Goal: Information Seeking & Learning: Learn about a topic

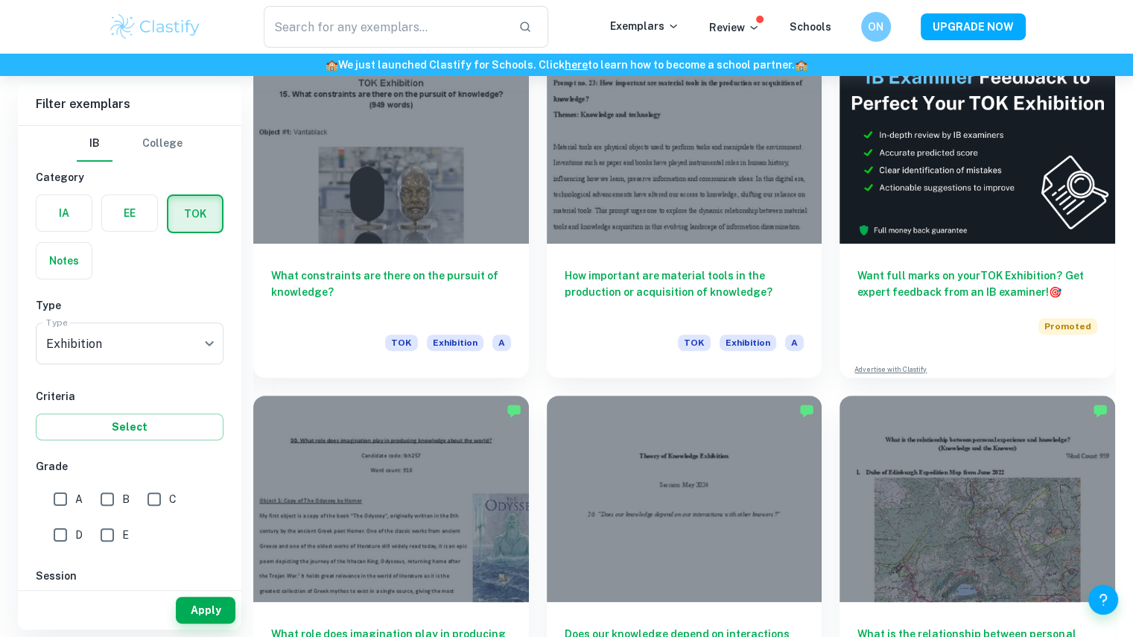
scroll to position [465, 0]
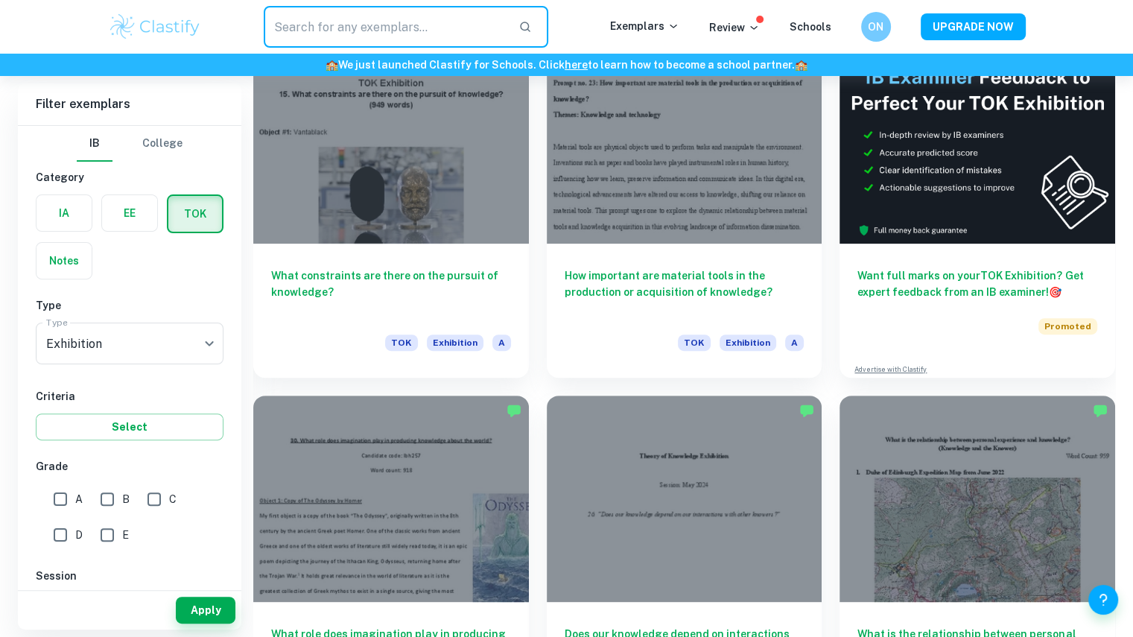
click at [462, 31] on input "text" at bounding box center [386, 27] width 244 height 42
paste input "Does some knowledge belong only to particular communities of knowers"
type input "Does some knowledge belong only to particular communities of knowers"
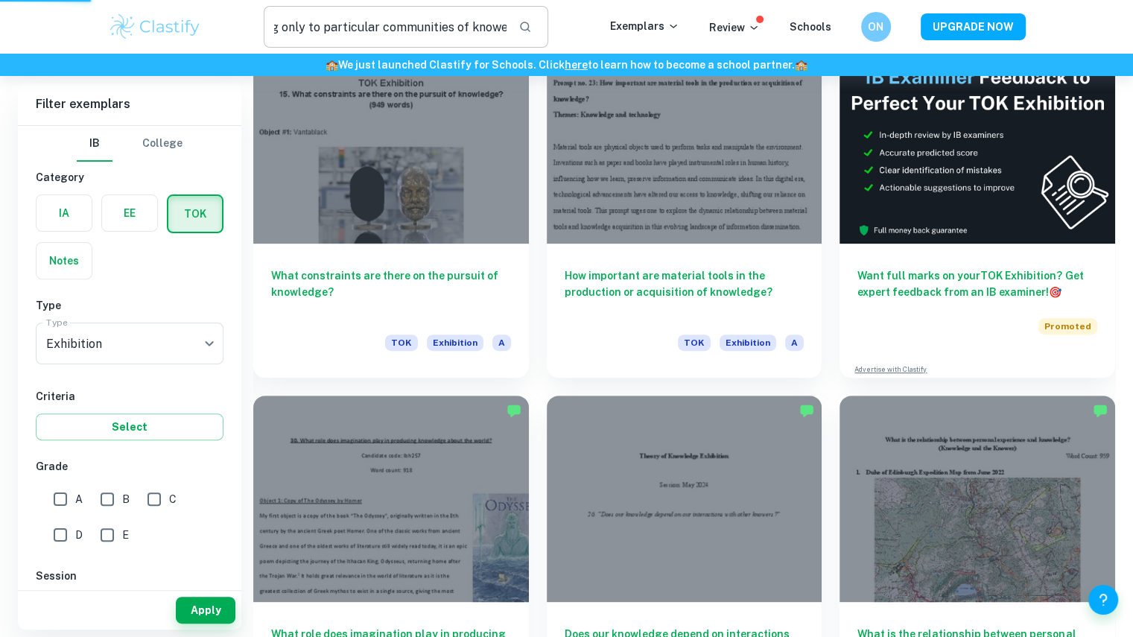
scroll to position [0, 0]
click at [531, 21] on icon "button" at bounding box center [525, 26] width 13 height 13
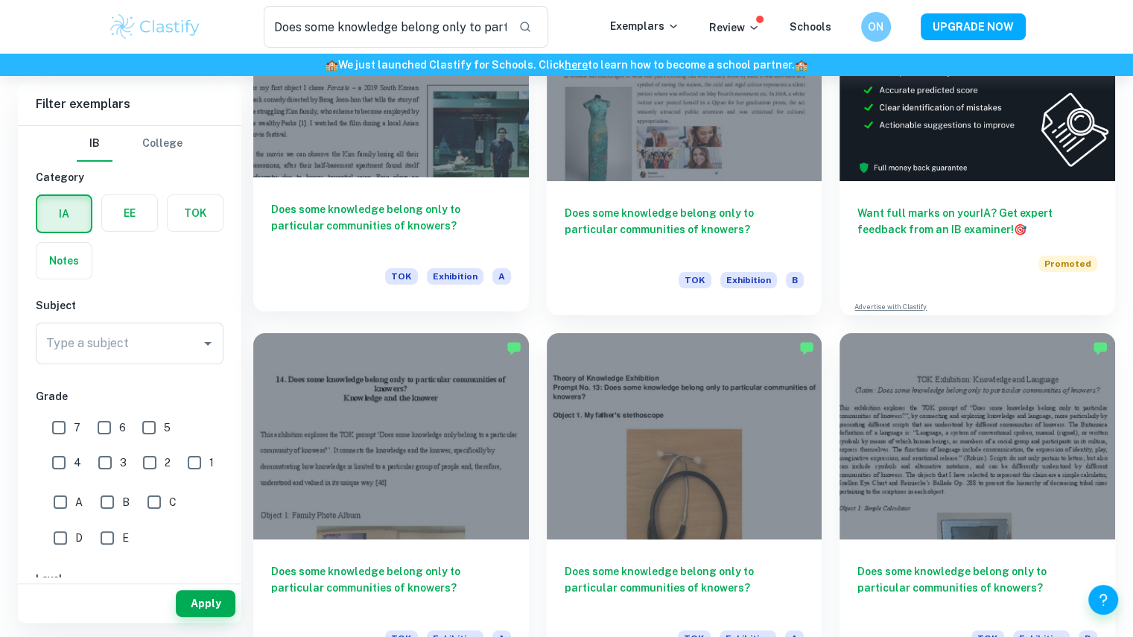
scroll to position [77, 0]
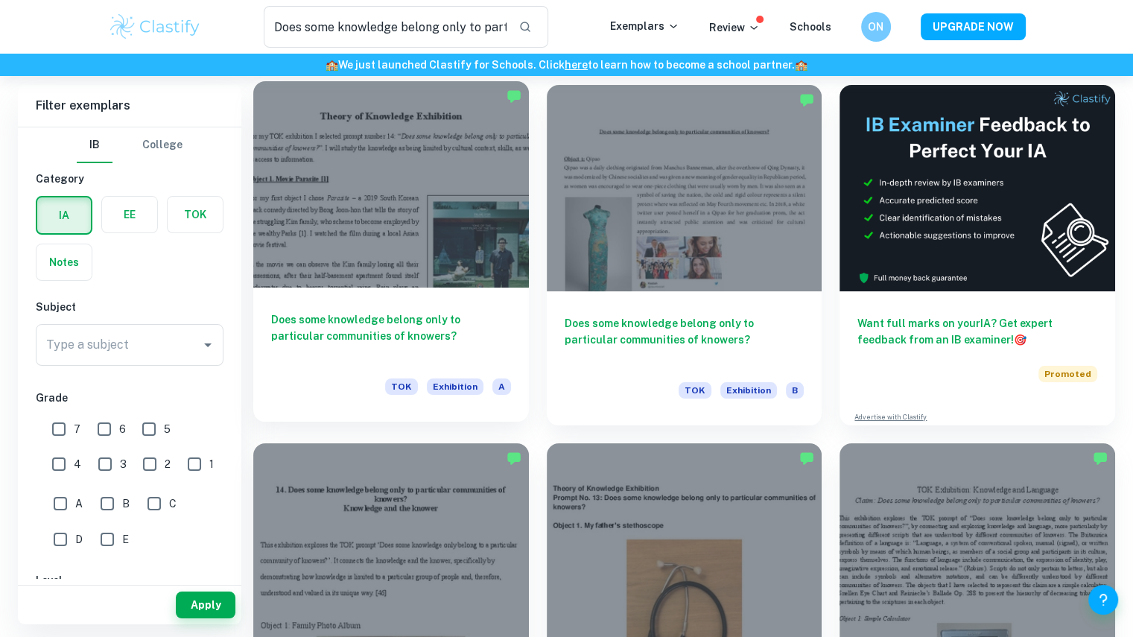
click at [340, 259] on div at bounding box center [391, 184] width 276 height 206
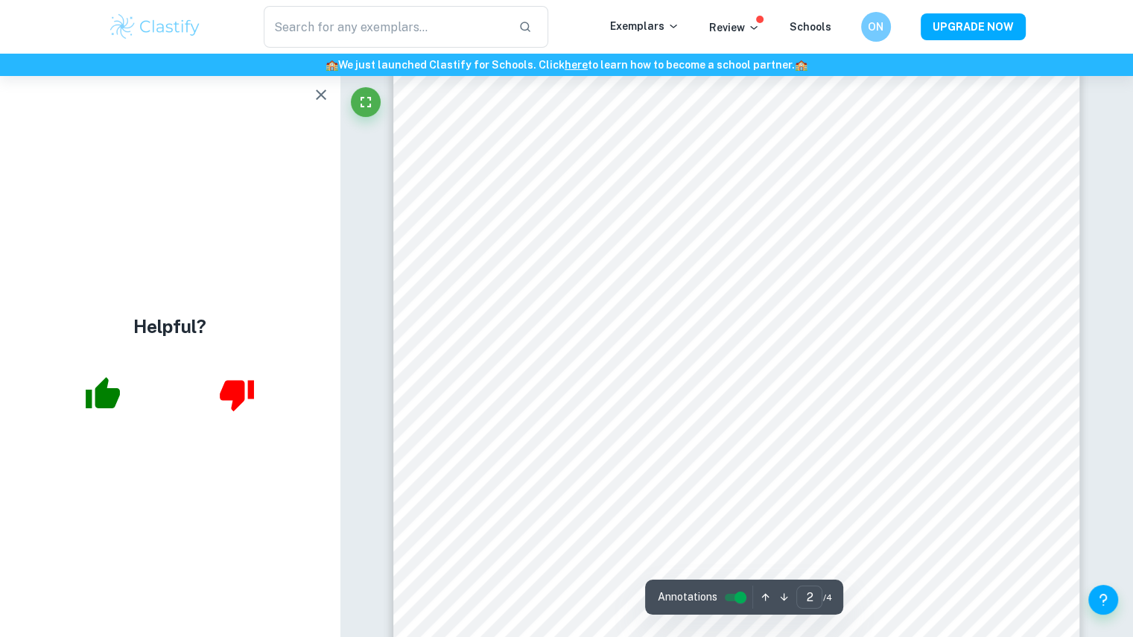
scroll to position [1145, 0]
type input "3"
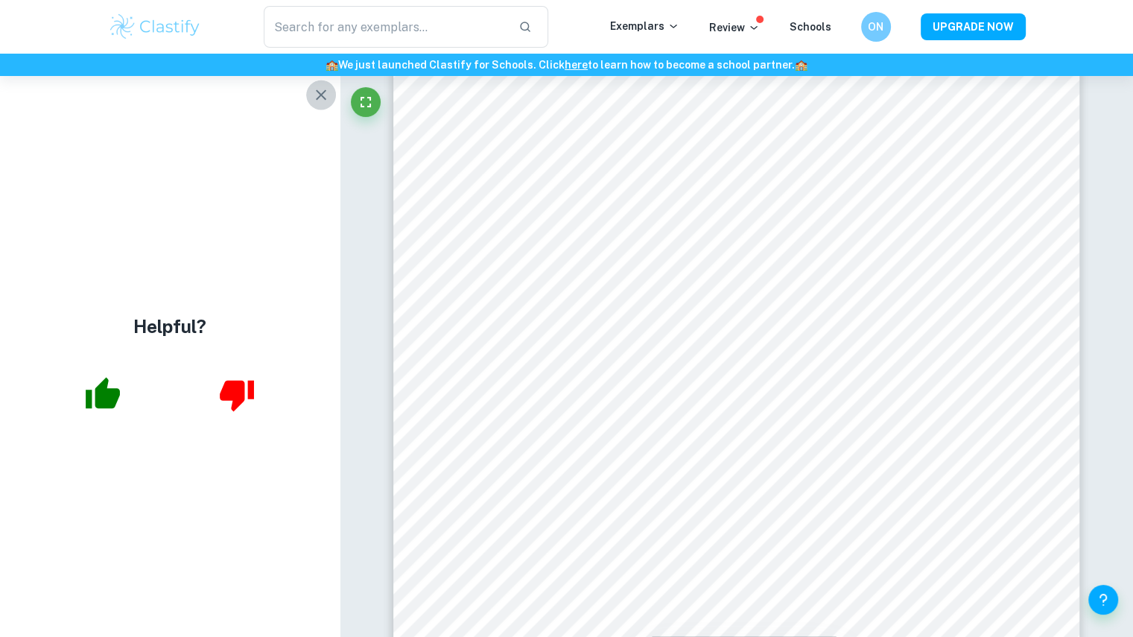
click at [319, 98] on icon "button" at bounding box center [321, 95] width 18 height 18
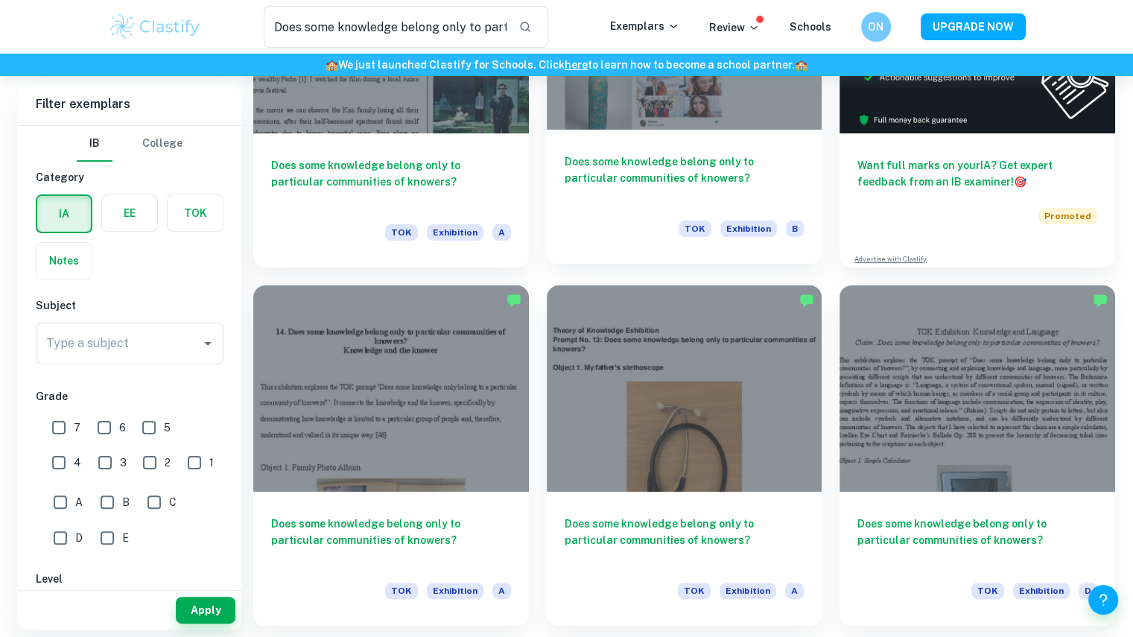
scroll to position [293, 0]
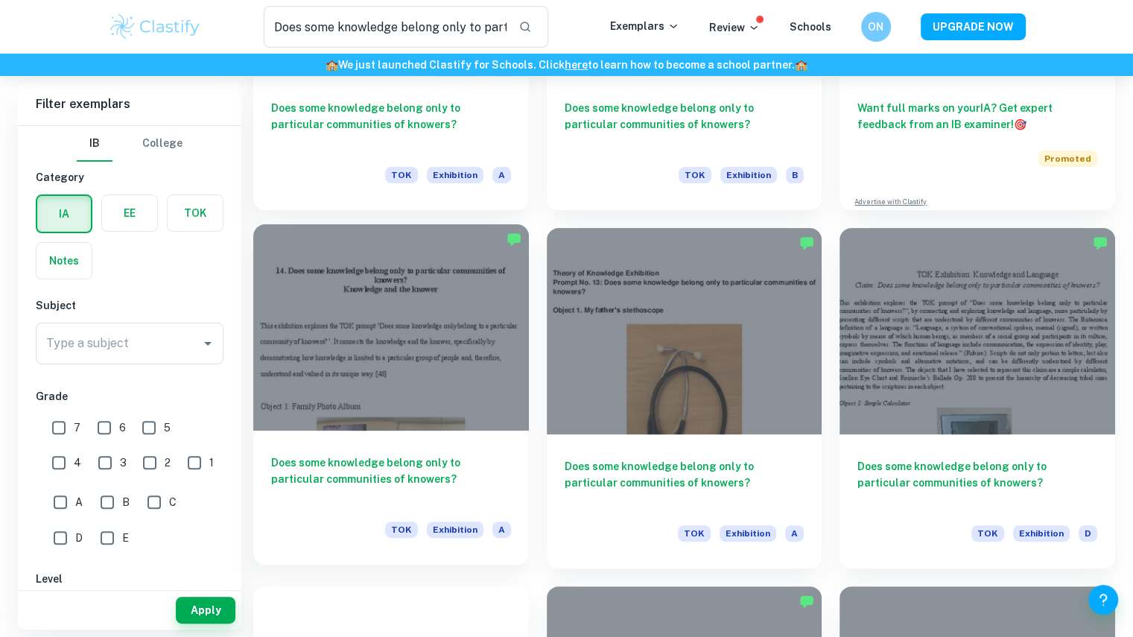
click at [421, 379] on div at bounding box center [391, 327] width 276 height 206
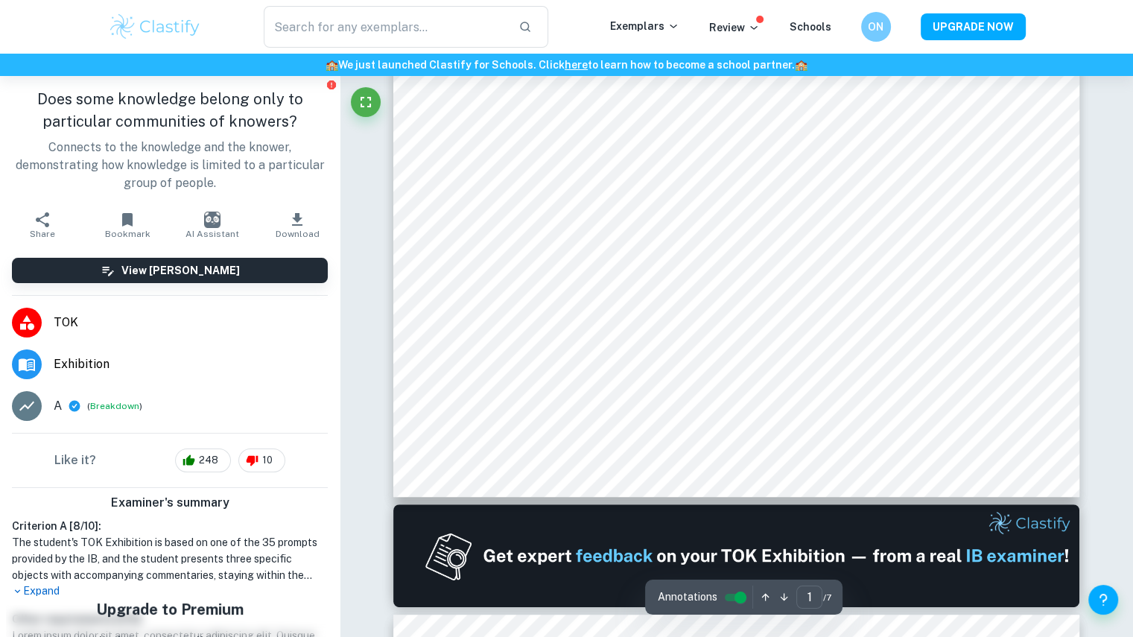
scroll to position [564, 0]
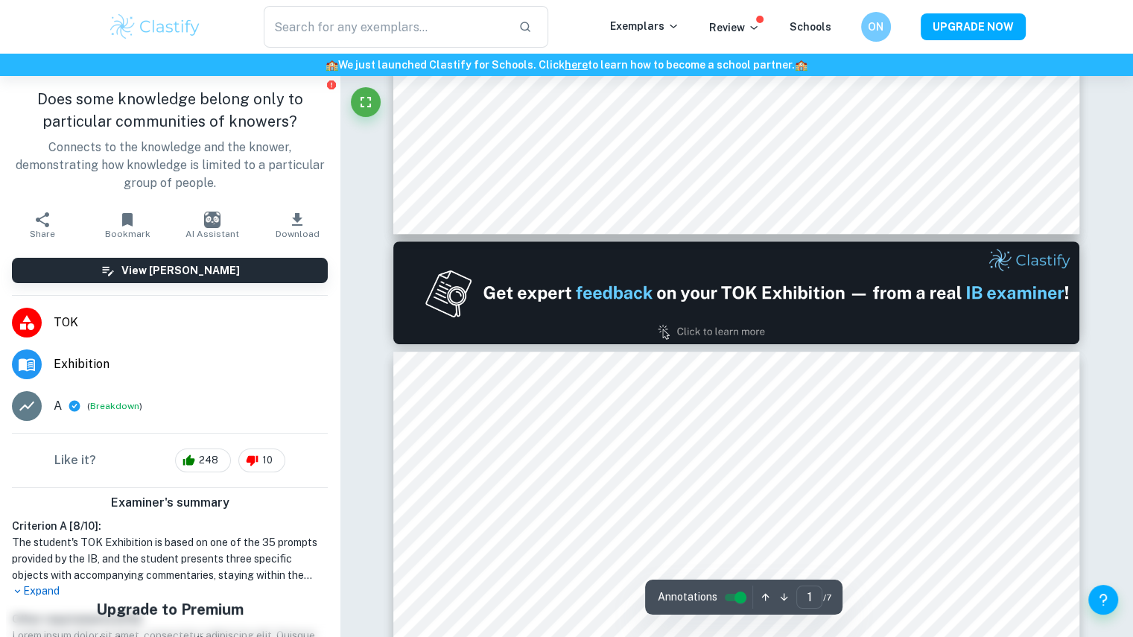
type input "2"
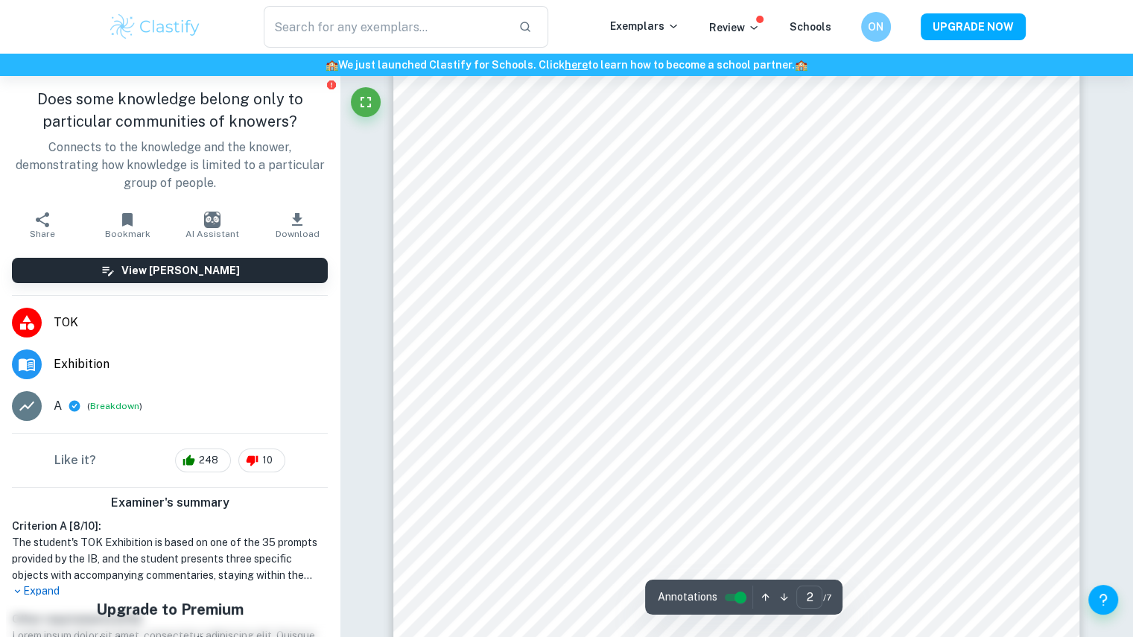
scroll to position [1150, 0]
